Goal: Check status: Check status

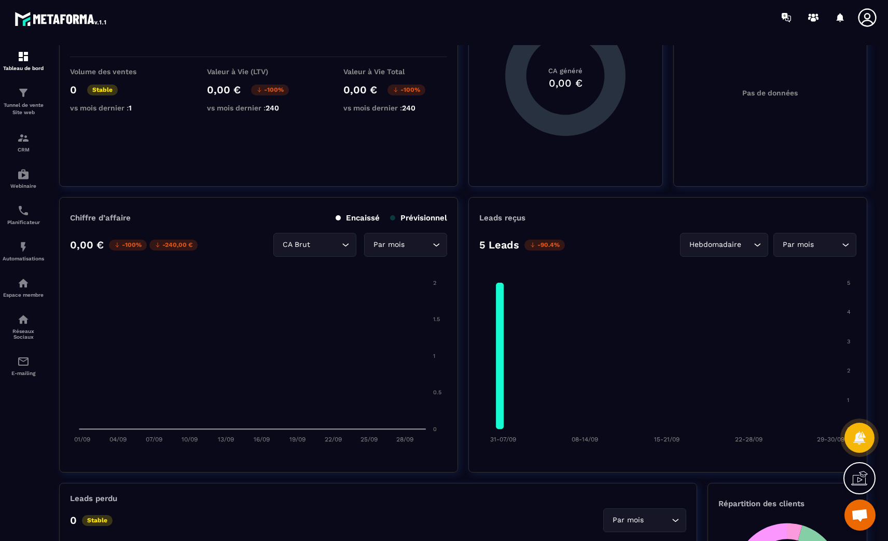
scroll to position [156, 0]
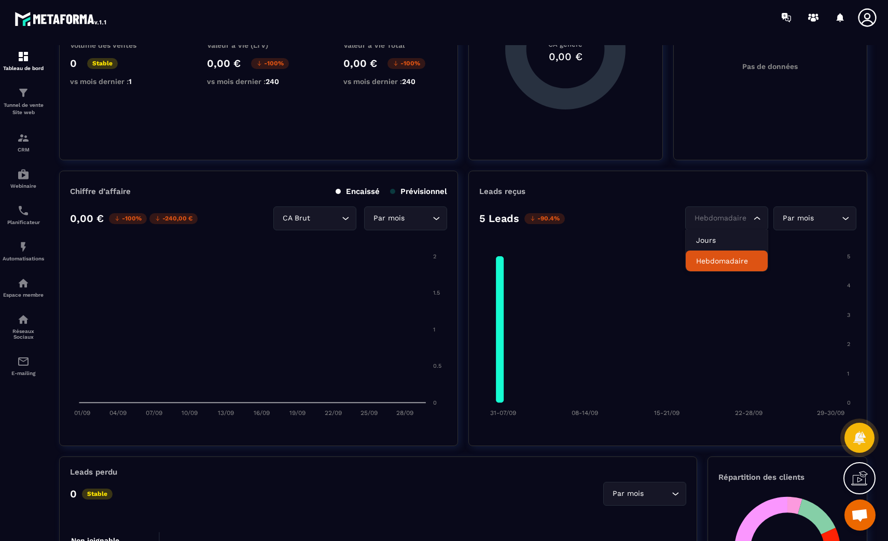
click at [745, 222] on input "Search for option" at bounding box center [721, 218] width 59 height 11
click at [721, 242] on p "Jours" at bounding box center [726, 240] width 61 height 10
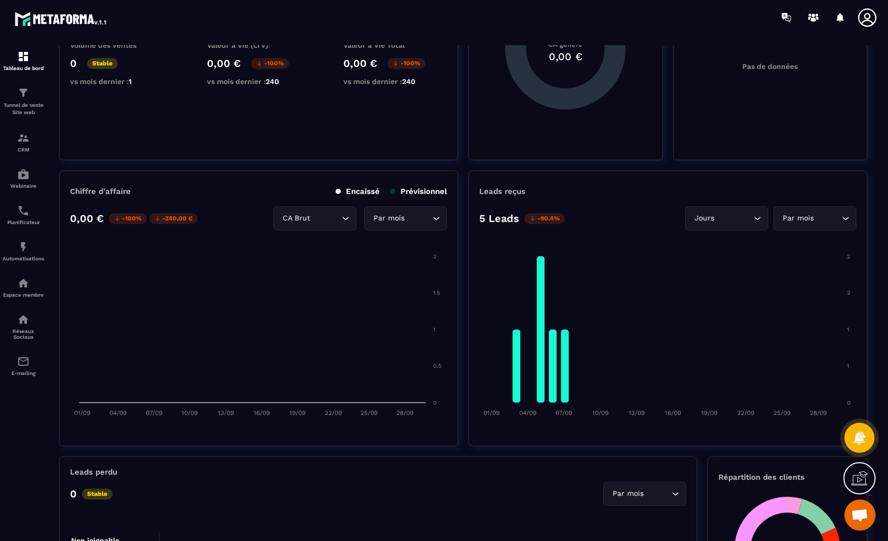
click at [796, 218] on div "Par mois" at bounding box center [809, 218] width 61 height 11
click at [794, 279] on p "Date personnalisée" at bounding box center [814, 281] width 61 height 10
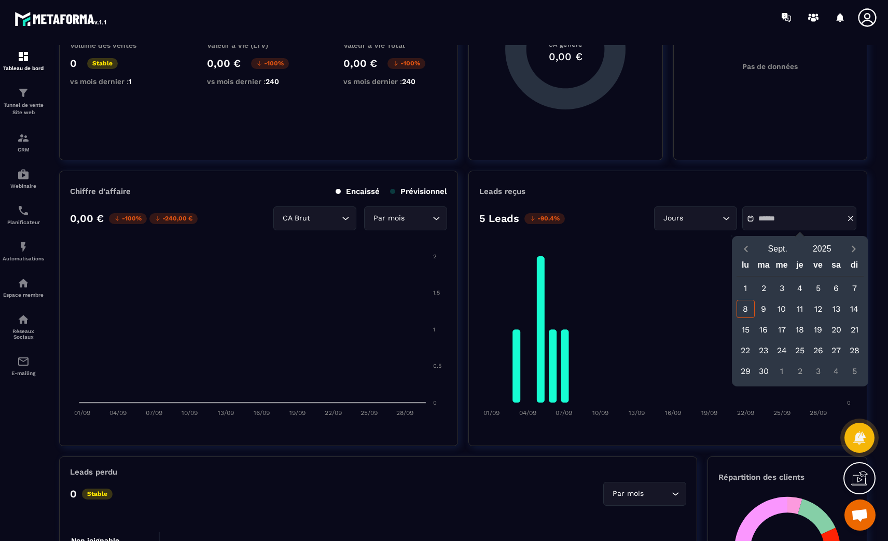
click at [742, 287] on div "1" at bounding box center [745, 288] width 18 height 18
click at [745, 247] on icon "Previous month" at bounding box center [746, 249] width 10 height 10
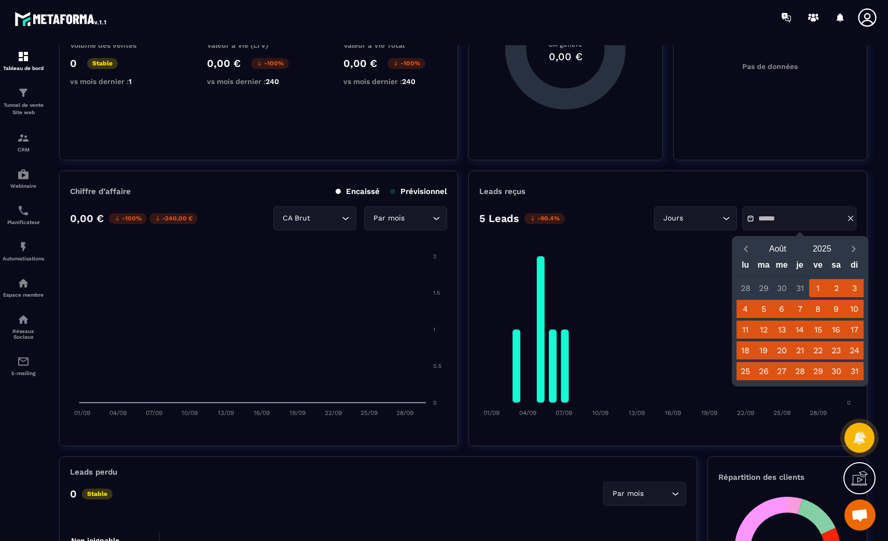
click at [817, 286] on div "1" at bounding box center [818, 288] width 18 height 18
type input "**********"
